Goal: Task Accomplishment & Management: Complete application form

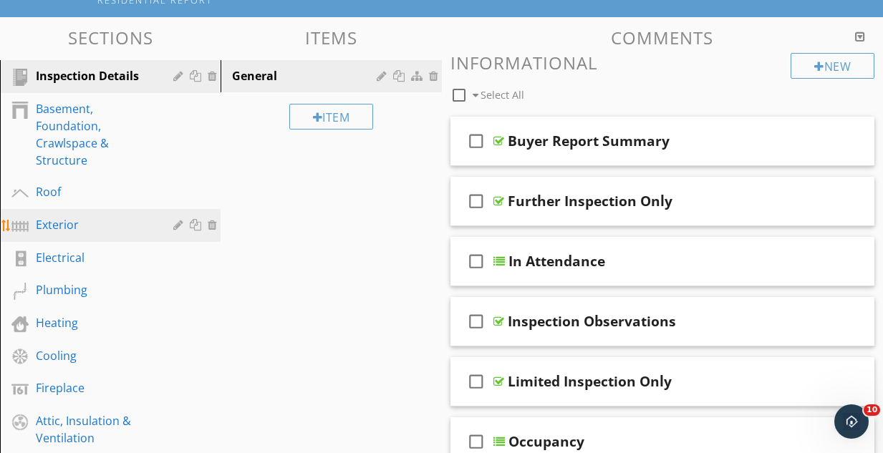
scroll to position [215, 0]
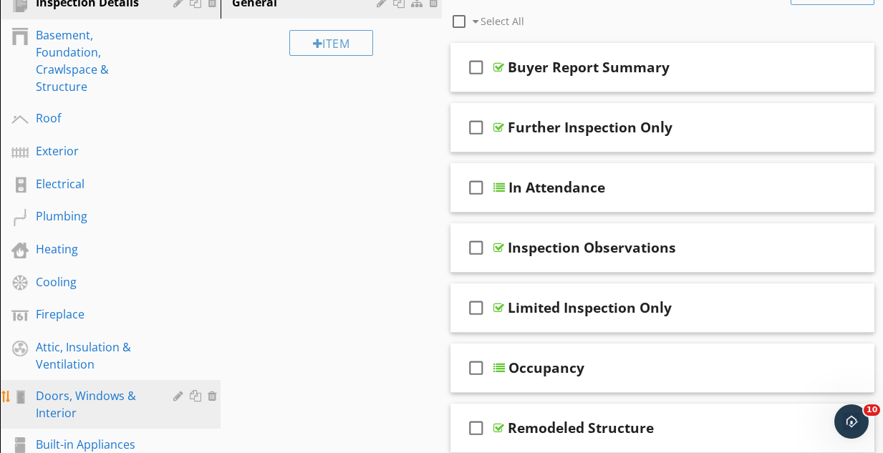
click at [65, 405] on div "Doors, Windows & Interior" at bounding box center [94, 405] width 117 height 34
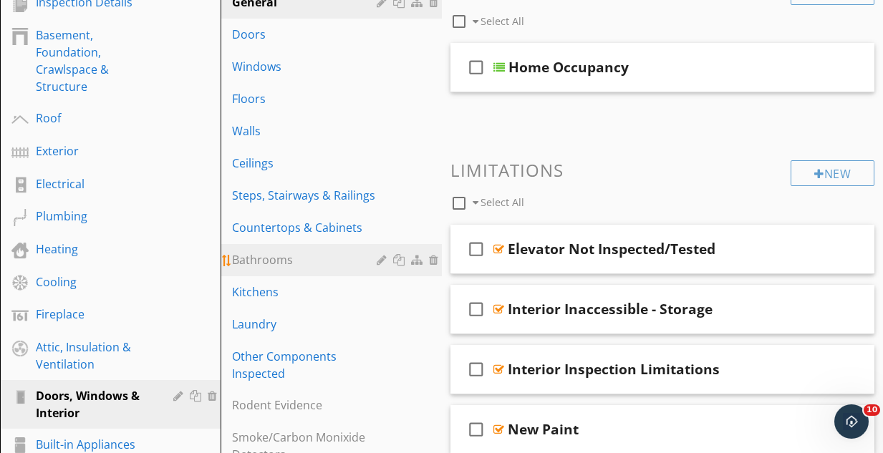
click at [268, 264] on div "Bathrooms" at bounding box center [306, 259] width 148 height 17
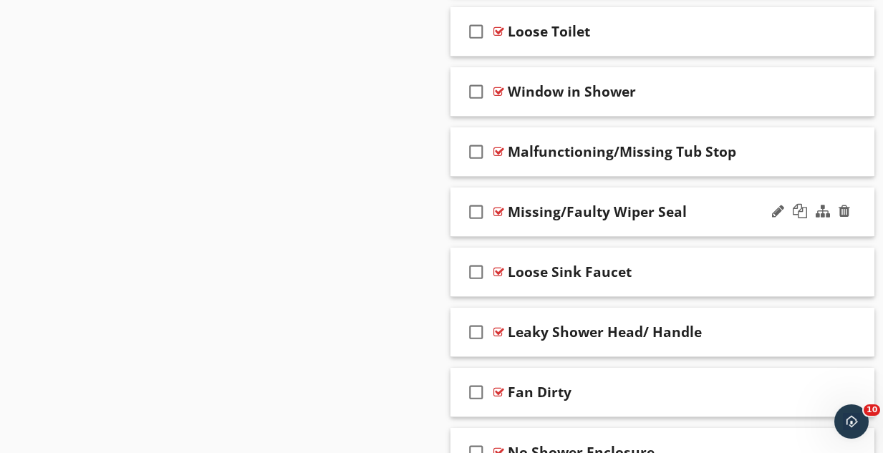
scroll to position [1315, 0]
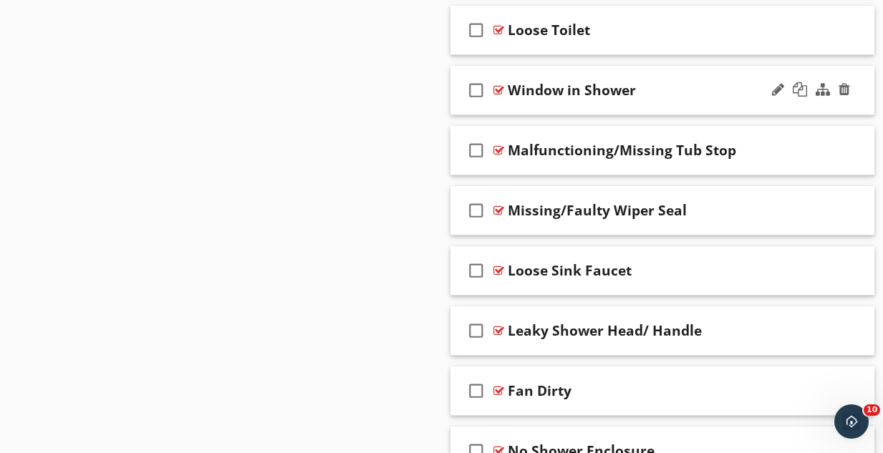
click at [764, 101] on div "check_box_outline_blank Window in Shower" at bounding box center [663, 90] width 425 height 49
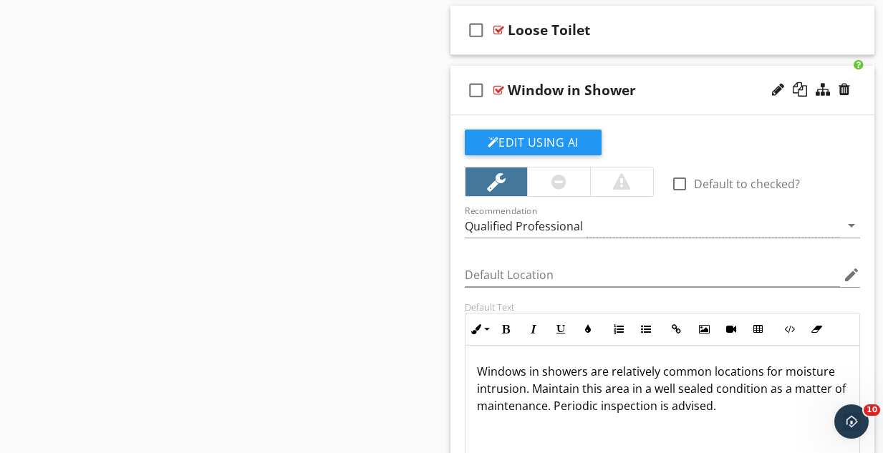
click at [570, 176] on div at bounding box center [558, 182] width 63 height 29
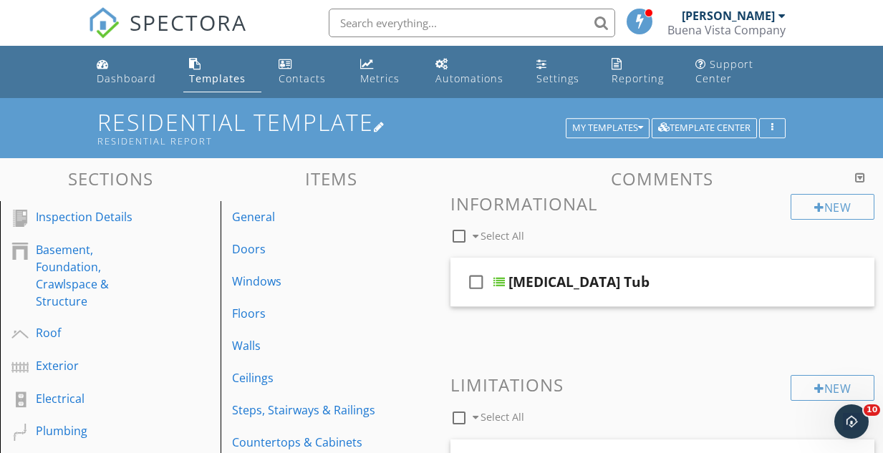
scroll to position [0, 0]
click at [127, 82] on div "Dashboard" at bounding box center [126, 79] width 59 height 14
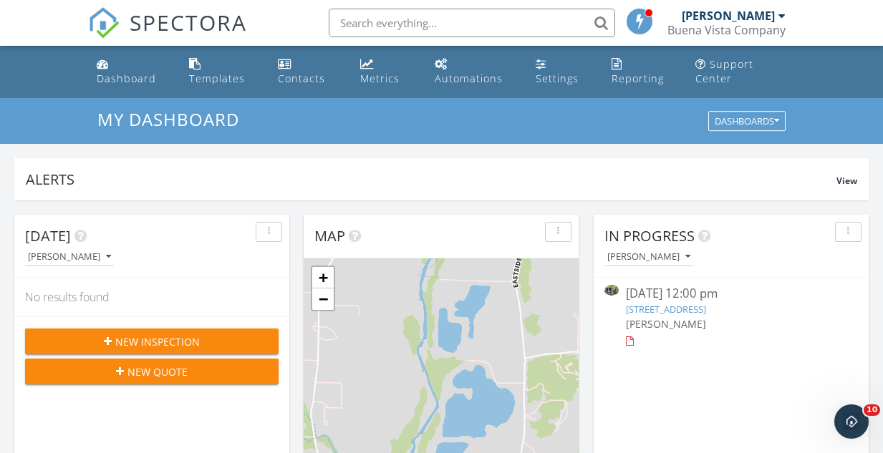
click at [706, 305] on link "9 Vineyard Way, Kentfield, CA 94904" at bounding box center [666, 309] width 80 height 13
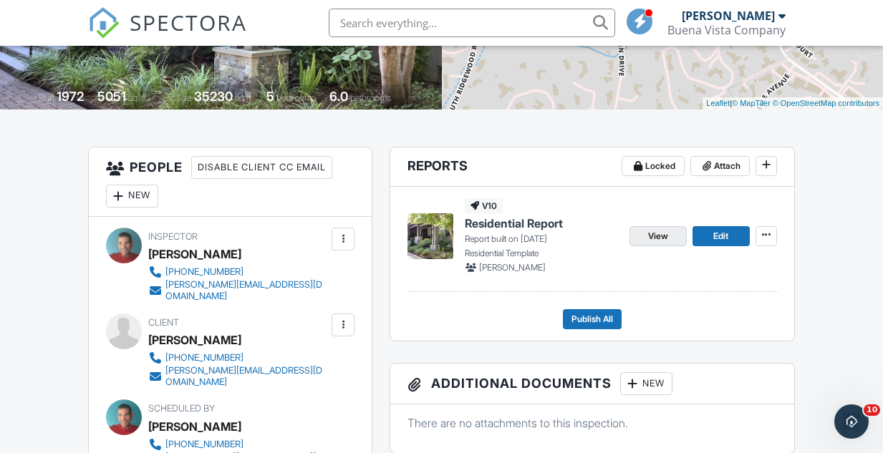
click at [663, 232] on span "View" at bounding box center [658, 236] width 20 height 14
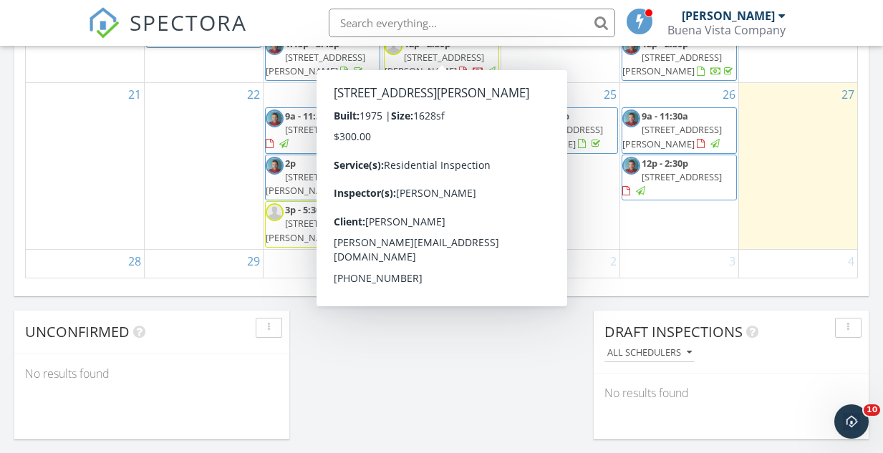
scroll to position [1049, 0]
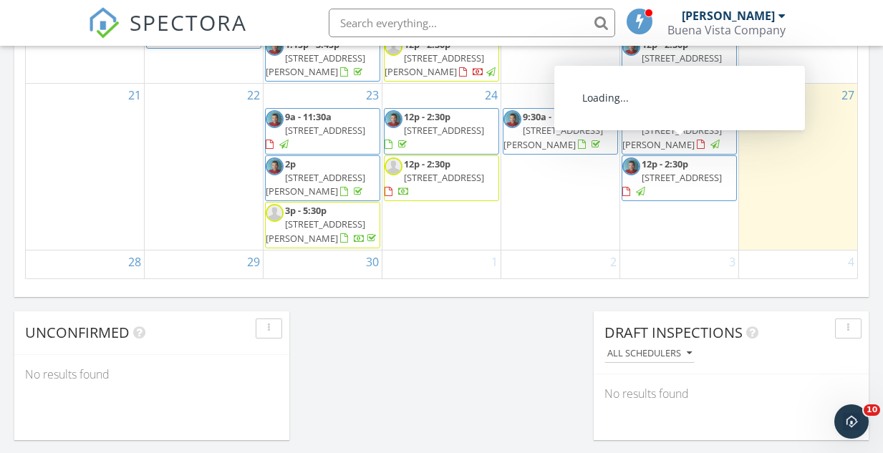
click at [659, 171] on span "9 Vineyard Way, Kentfield 94904" at bounding box center [682, 177] width 80 height 13
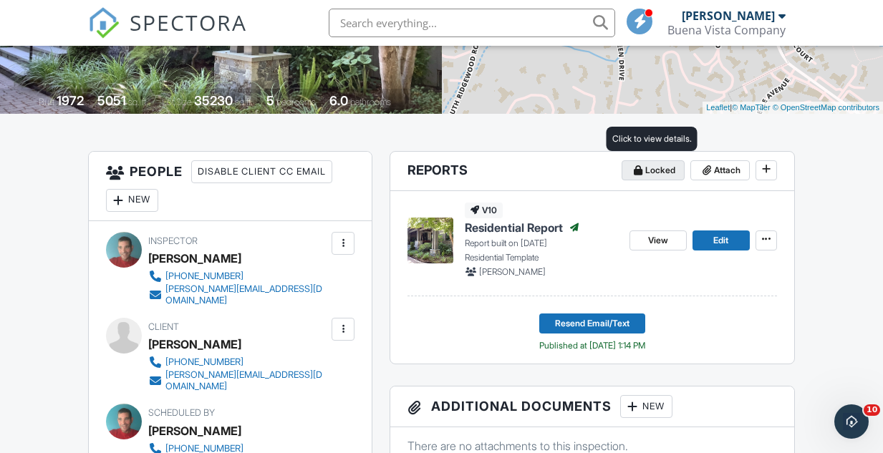
scroll to position [289, 0]
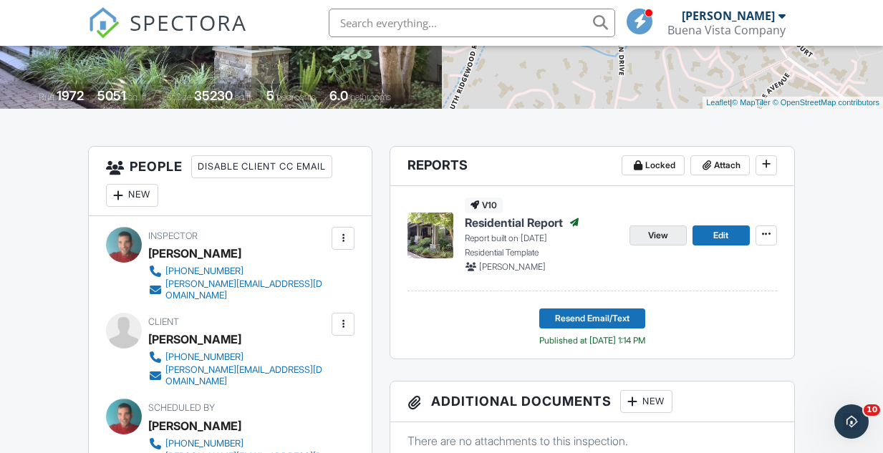
click at [659, 232] on span "View" at bounding box center [658, 235] width 20 height 14
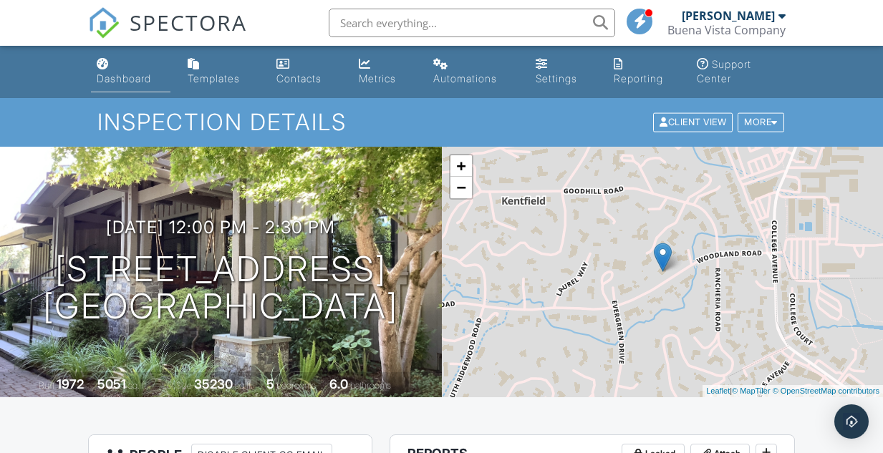
click at [127, 74] on div "Dashboard" at bounding box center [124, 78] width 54 height 12
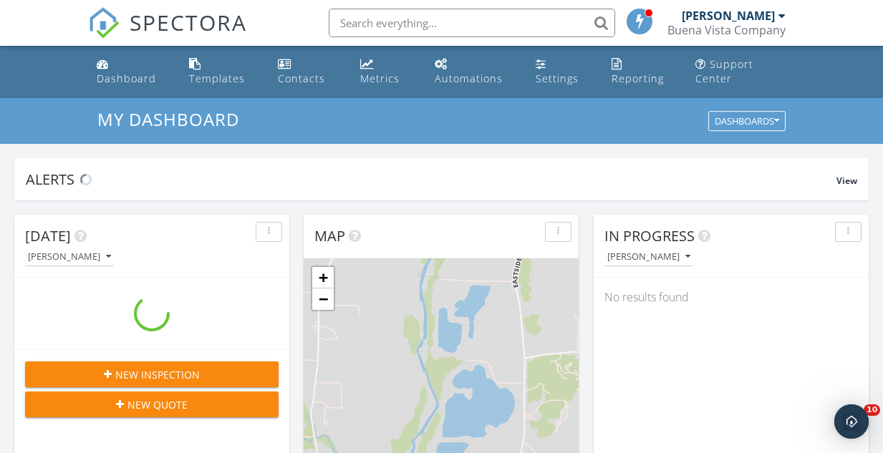
scroll to position [1304, 884]
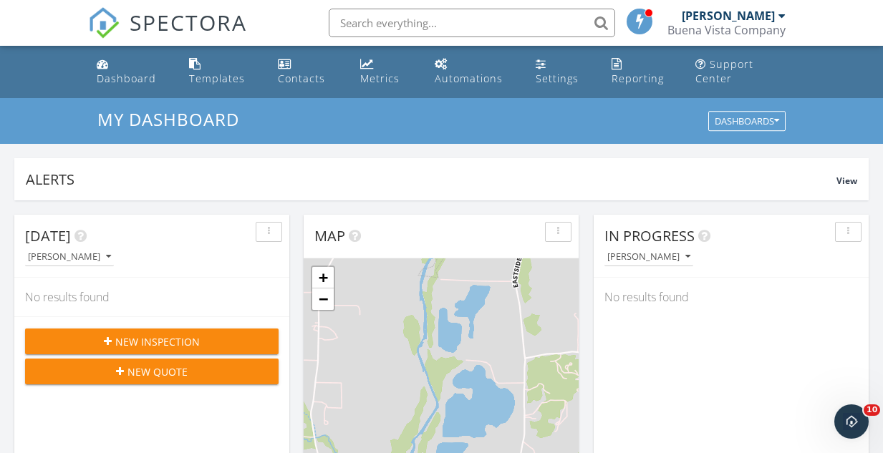
click at [133, 335] on span "New Inspection" at bounding box center [157, 342] width 85 height 15
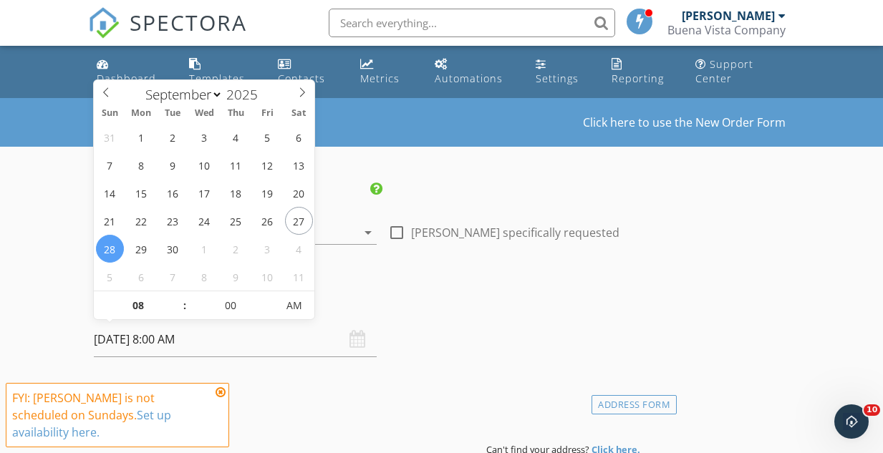
click at [147, 337] on input "[DATE] 8:00 AM" at bounding box center [235, 339] width 283 height 35
type input "[DATE] 8:00 AM"
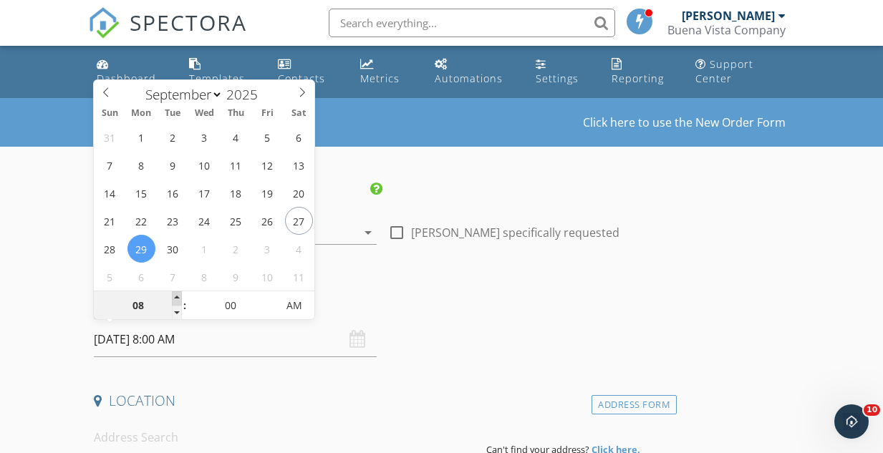
type input "09"
type input "09/29/2025 9:00 AM"
click at [178, 297] on span at bounding box center [177, 299] width 10 height 14
click at [148, 420] on input at bounding box center [284, 437] width 381 height 35
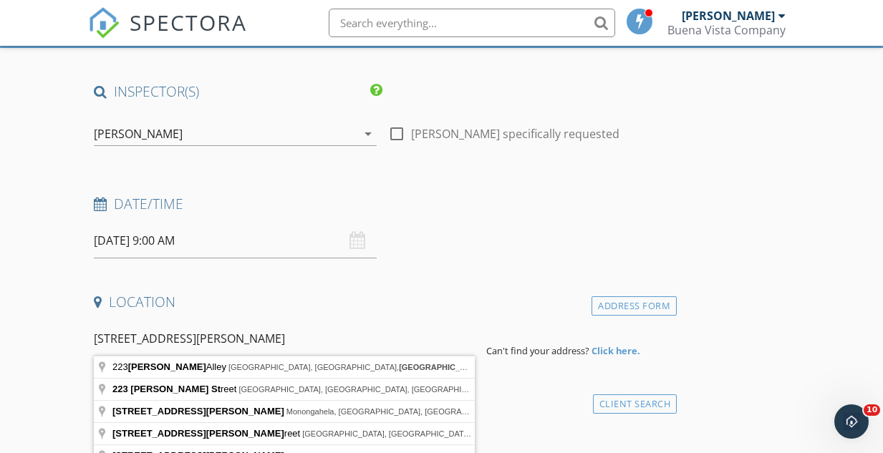
scroll to position [136, 0]
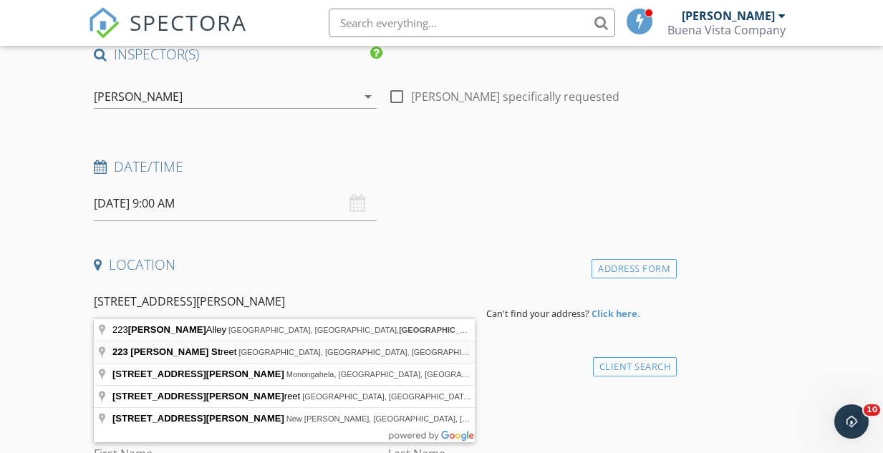
type input "223 Decker Street, Santa Rosa, CA, USA"
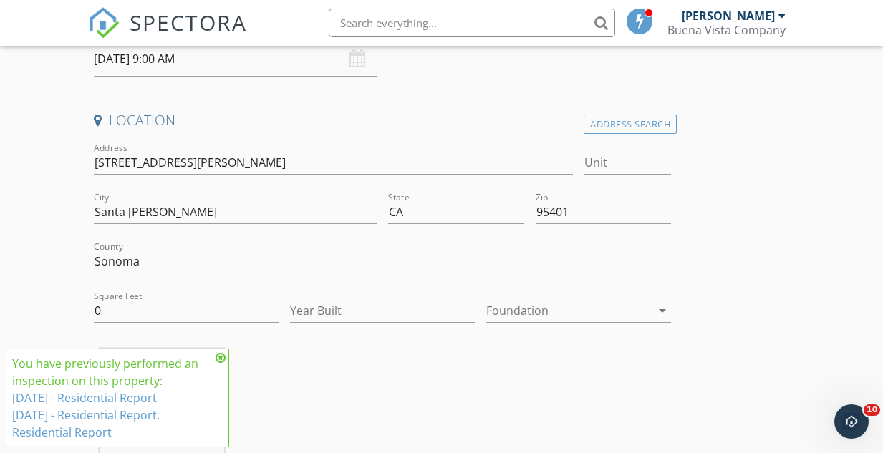
scroll to position [294, 0]
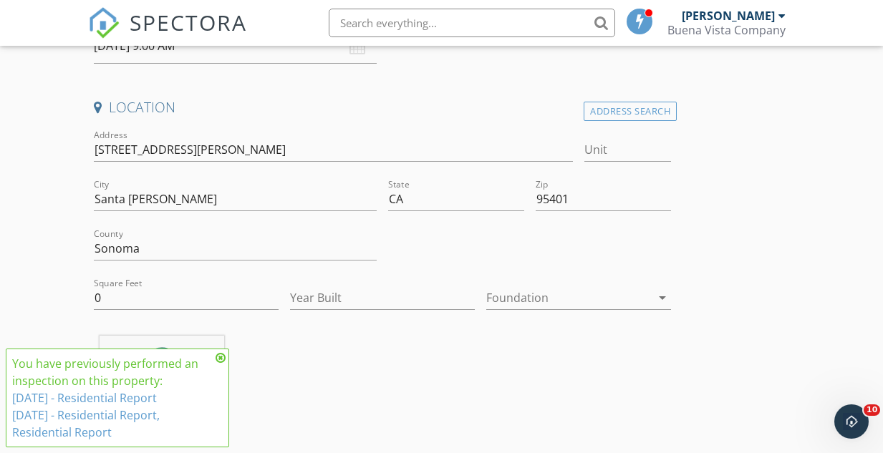
click at [87, 395] on link "5/17/2023 - Residential Report" at bounding box center [84, 398] width 145 height 16
click at [222, 357] on icon at bounding box center [221, 357] width 10 height 11
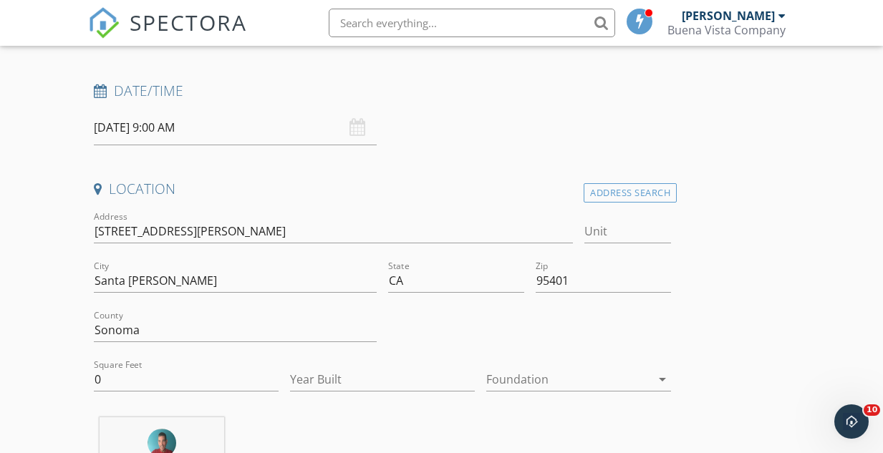
scroll to position [278, 0]
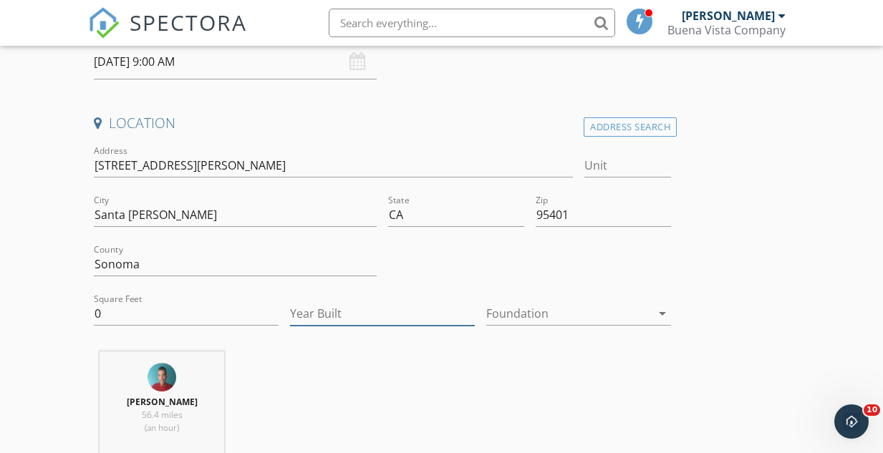
click at [377, 306] on input "Year Built" at bounding box center [382, 314] width 185 height 24
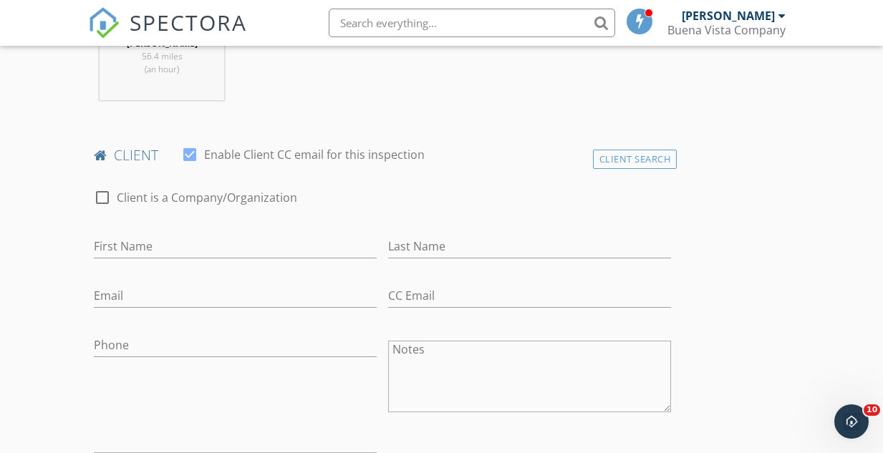
scroll to position [637, 0]
type input "1930"
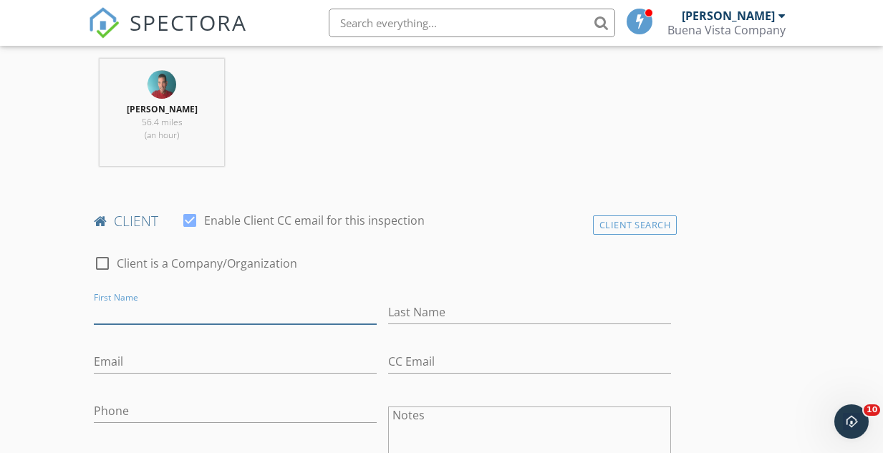
scroll to position [609, 0]
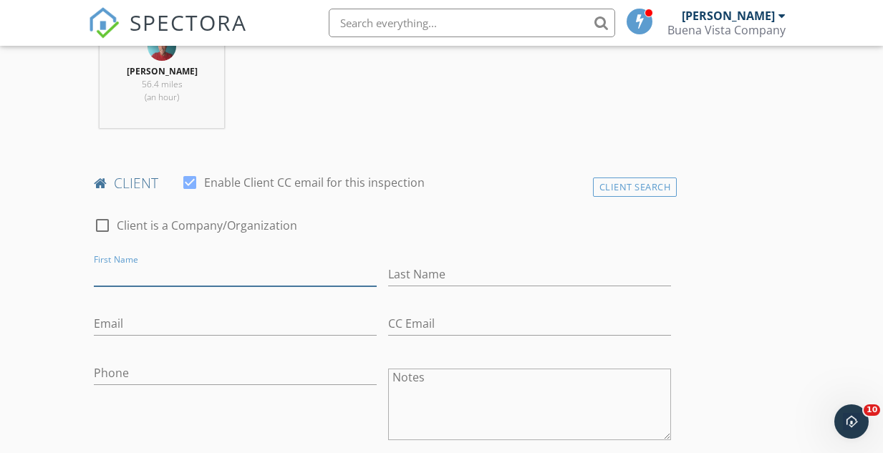
click at [209, 279] on input "First Name" at bounding box center [235, 275] width 283 height 24
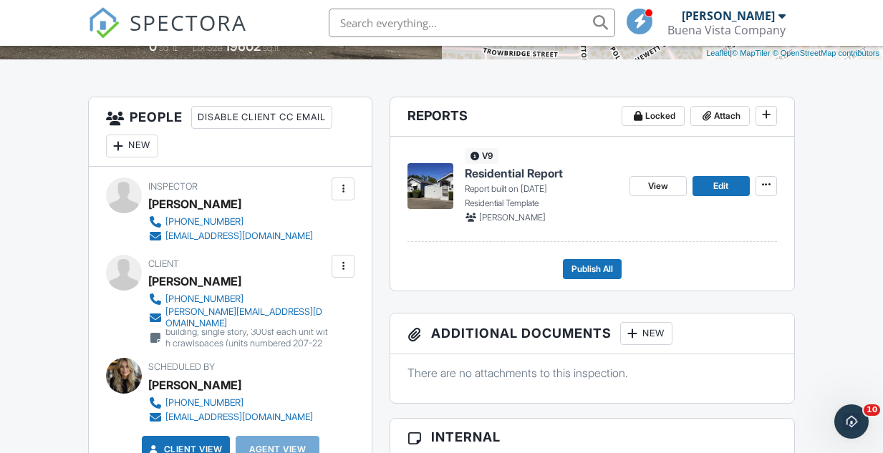
scroll to position [360, 0]
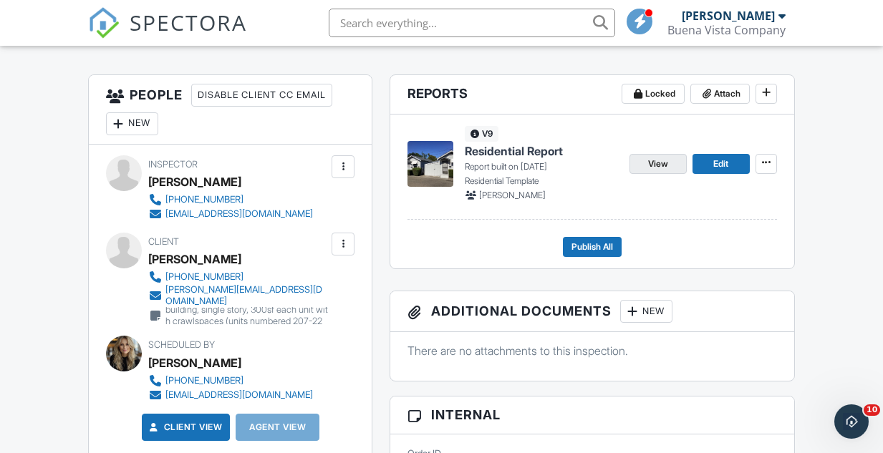
click at [655, 163] on span "View" at bounding box center [658, 164] width 20 height 14
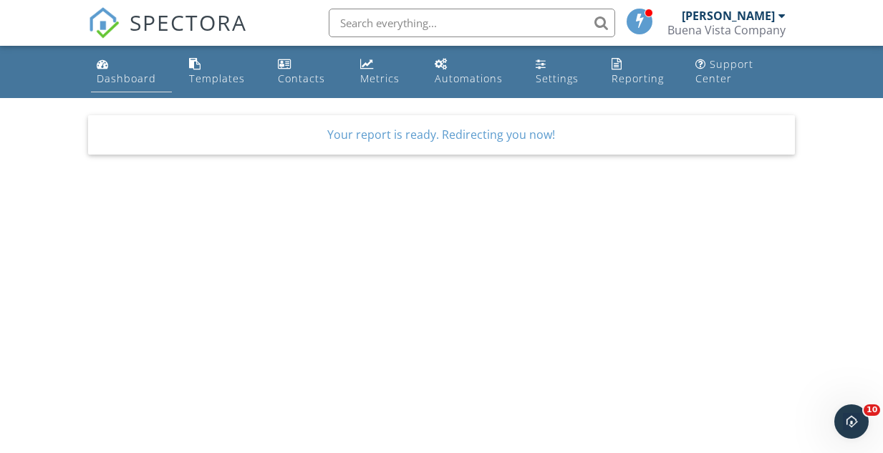
click at [134, 77] on div "Dashboard" at bounding box center [126, 79] width 59 height 14
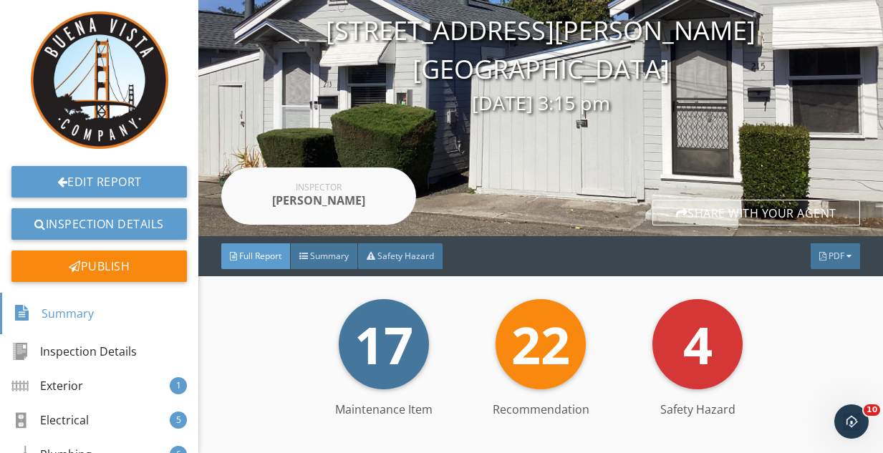
scroll to position [111, 0]
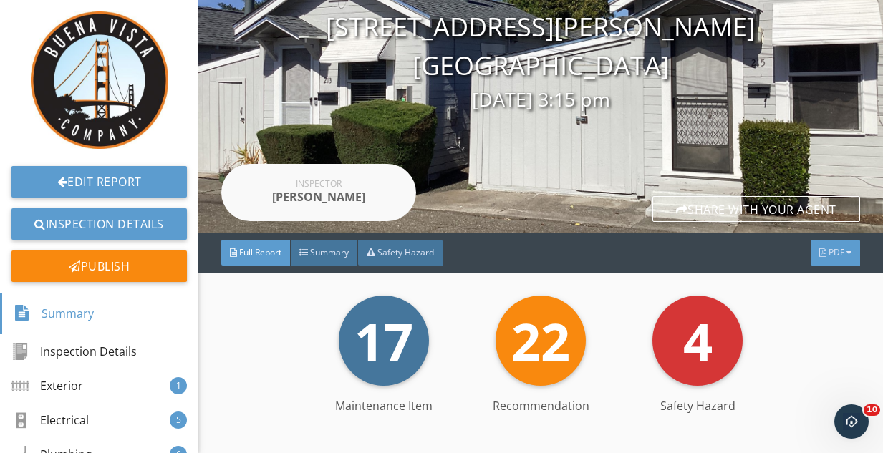
click at [834, 249] on span "PDF" at bounding box center [837, 252] width 16 height 12
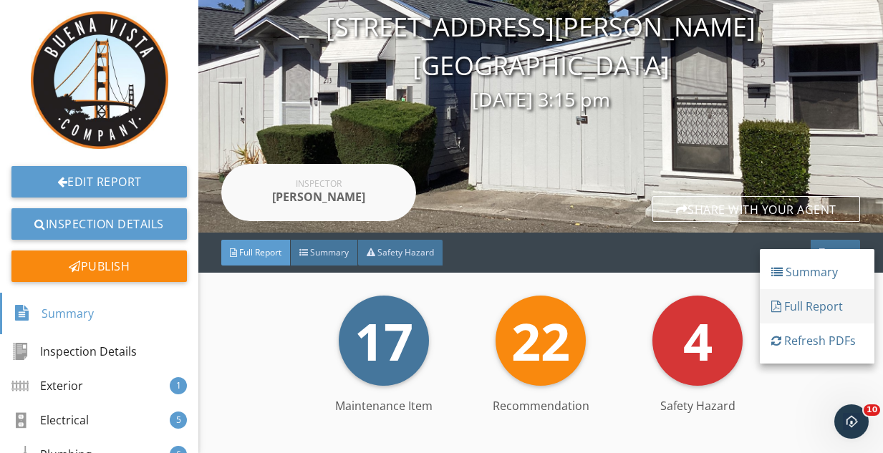
click at [799, 303] on div "Full Report" at bounding box center [817, 306] width 92 height 17
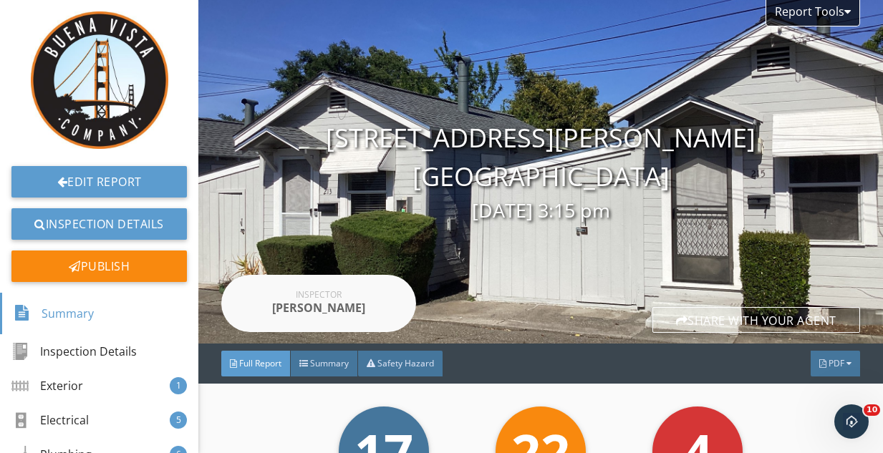
scroll to position [0, 0]
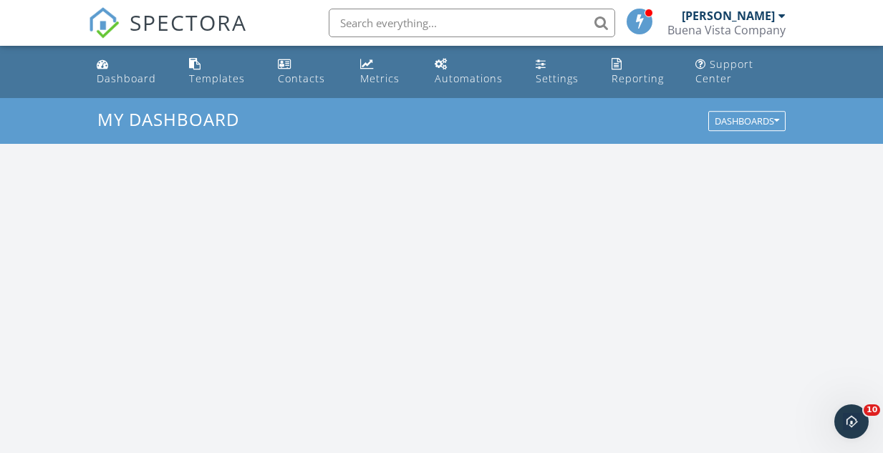
scroll to position [1304, 884]
